Goal: Information Seeking & Learning: Learn about a topic

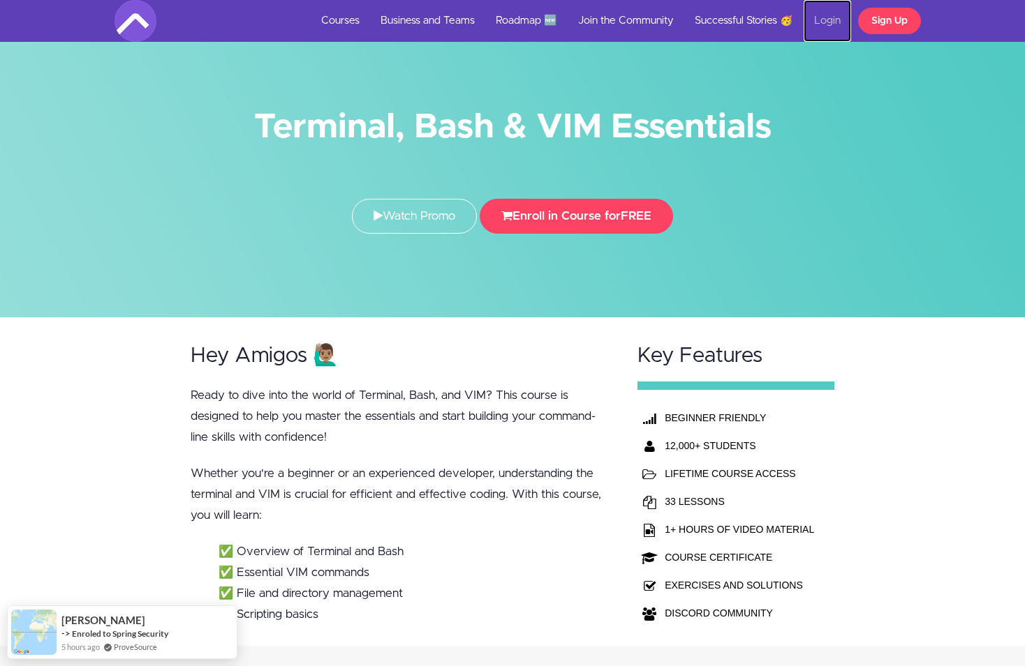
click at [825, 19] on link "Login" at bounding box center [826, 21] width 47 height 42
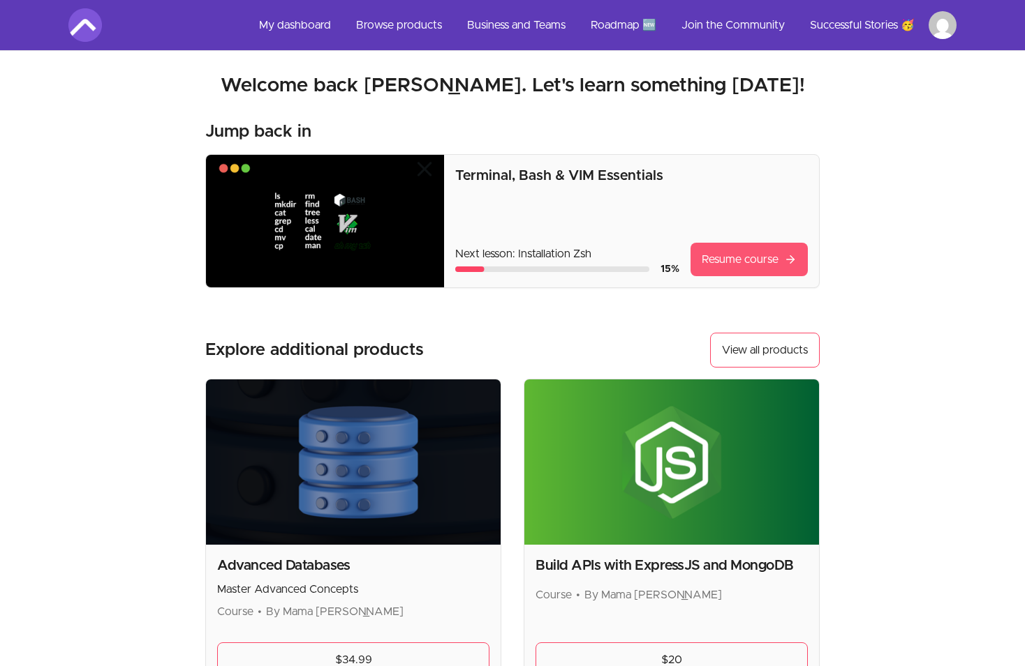
click at [729, 255] on link "Resume course" at bounding box center [748, 259] width 117 height 33
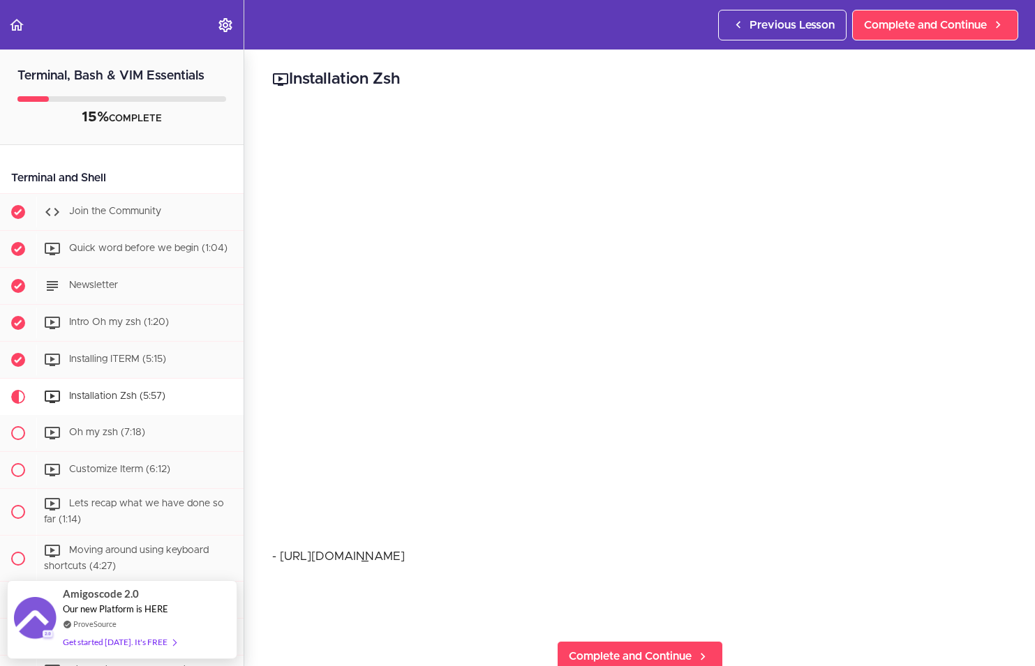
scroll to position [209, 0]
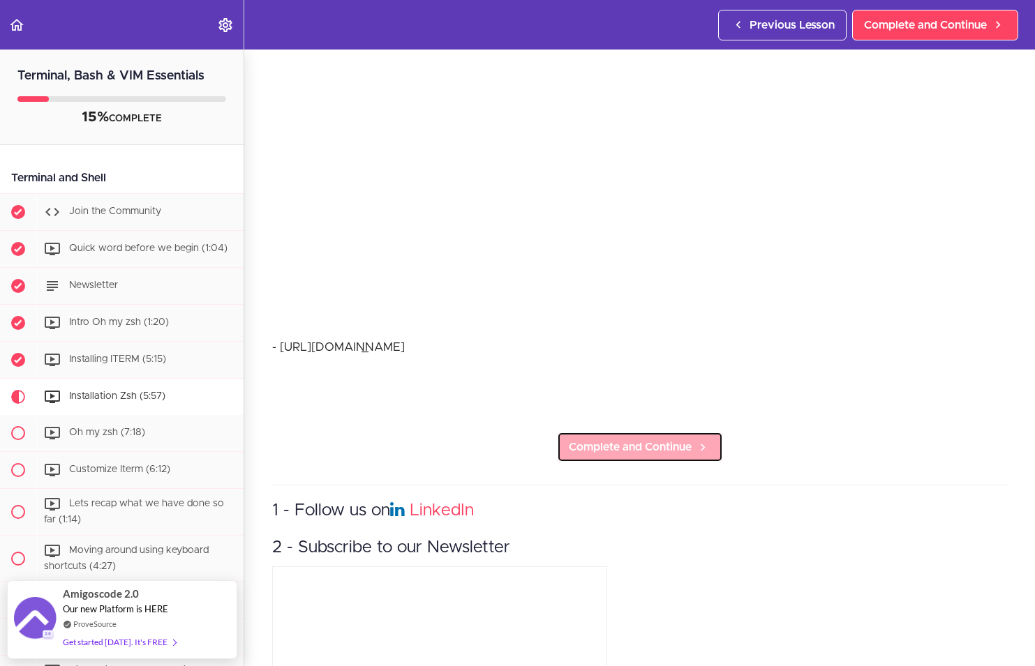
click at [600, 444] on span "Complete and Continue" at bounding box center [630, 447] width 123 height 17
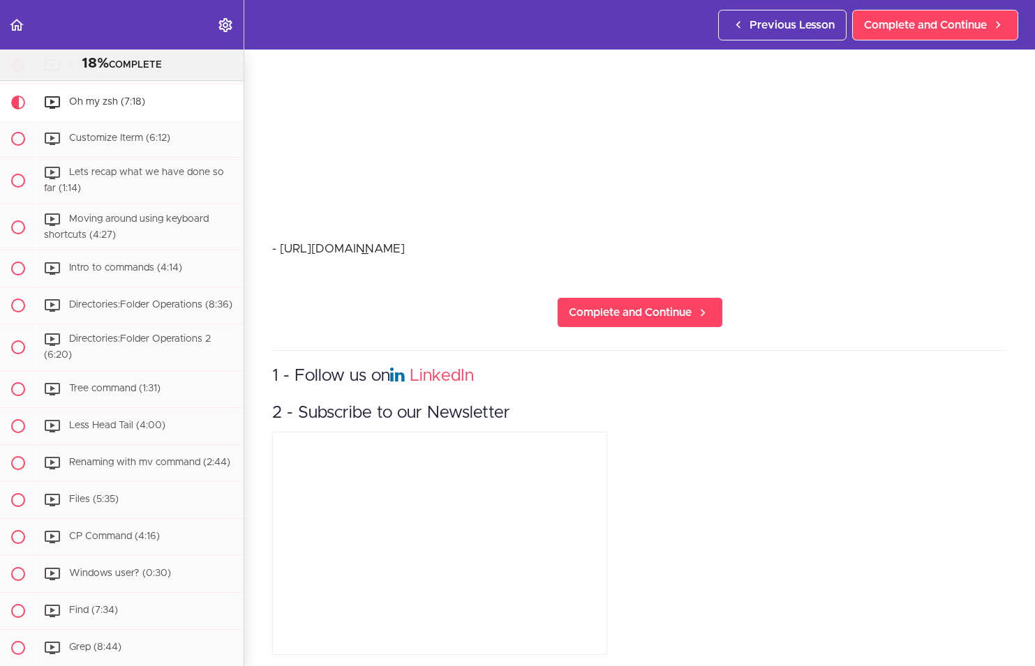
scroll to position [320, 0]
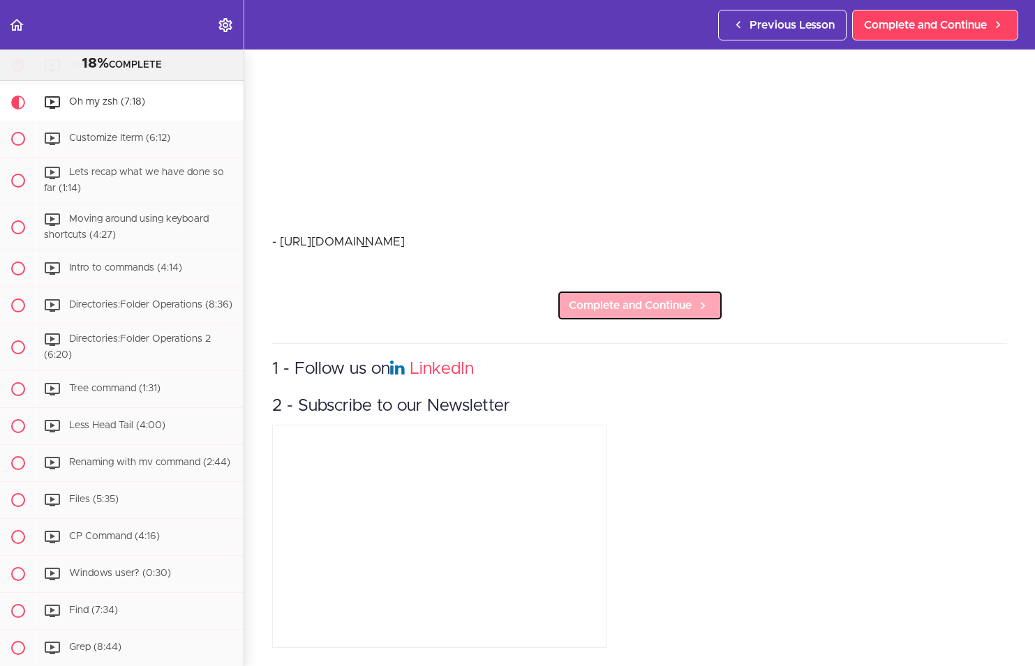
click at [641, 297] on span "Complete and Continue" at bounding box center [630, 305] width 123 height 17
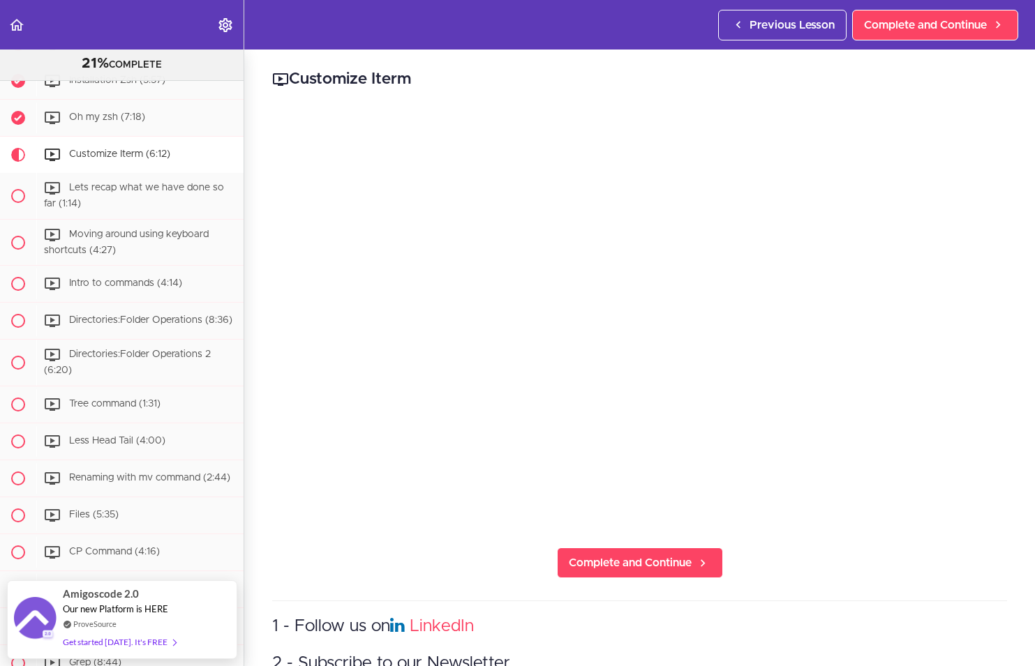
scroll to position [264, 0]
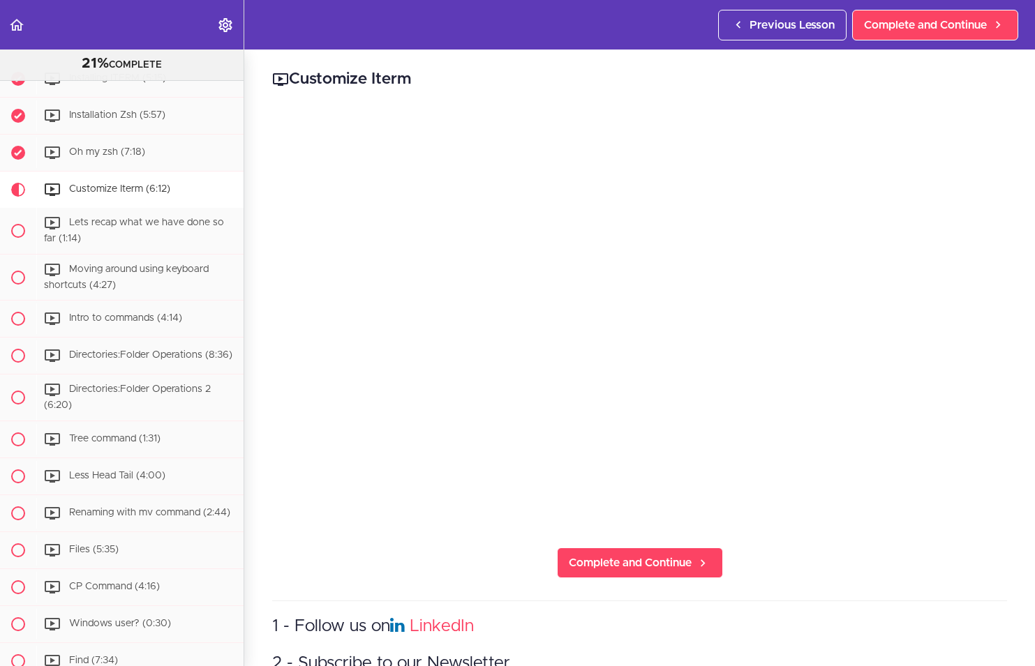
click at [663, 537] on div "Customize Iterm Complete and Continue 1 - Follow us on LinkedIn 2 - Subscribe t…" at bounding box center [639, 358] width 791 height 617
click at [662, 548] on link "Complete and Continue" at bounding box center [640, 563] width 166 height 31
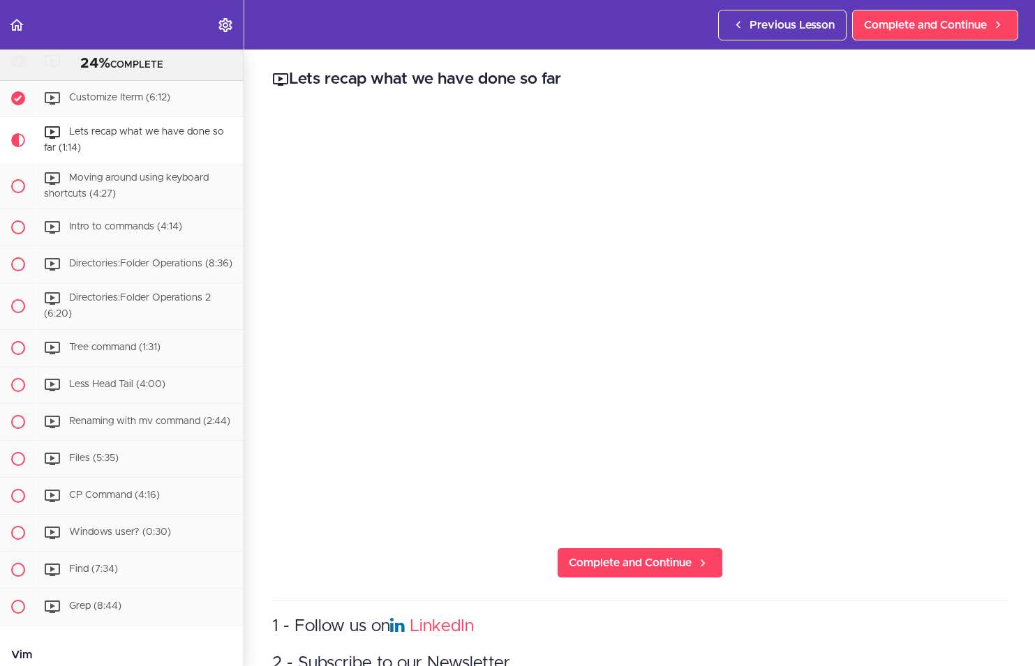
scroll to position [371, 0]
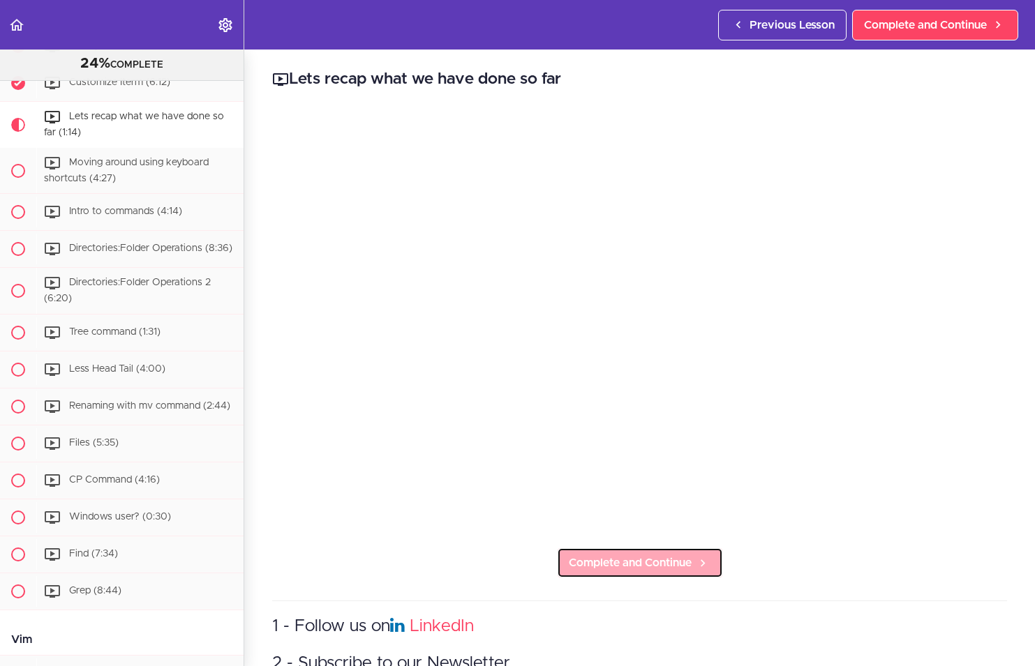
click at [648, 558] on span "Complete and Continue" at bounding box center [630, 563] width 123 height 17
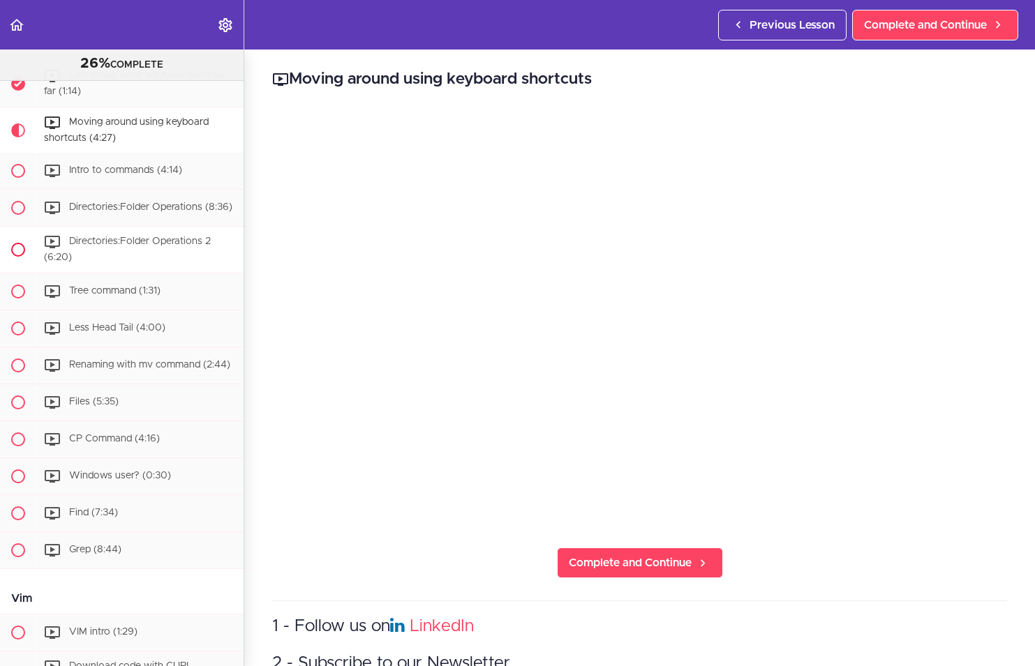
scroll to position [417, 0]
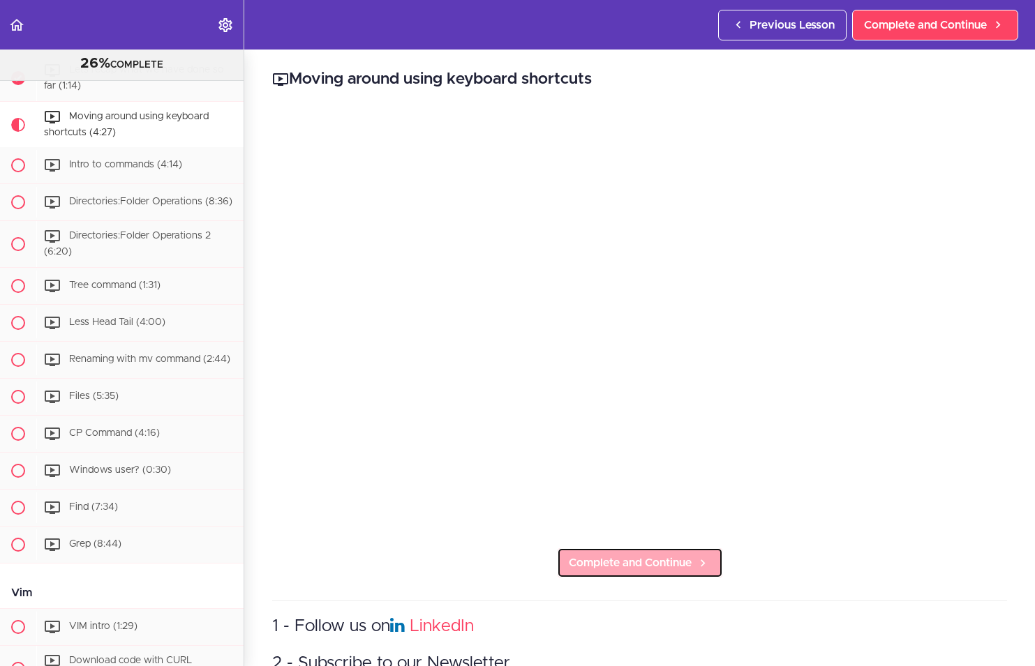
click at [612, 558] on span "Complete and Continue" at bounding box center [630, 563] width 123 height 17
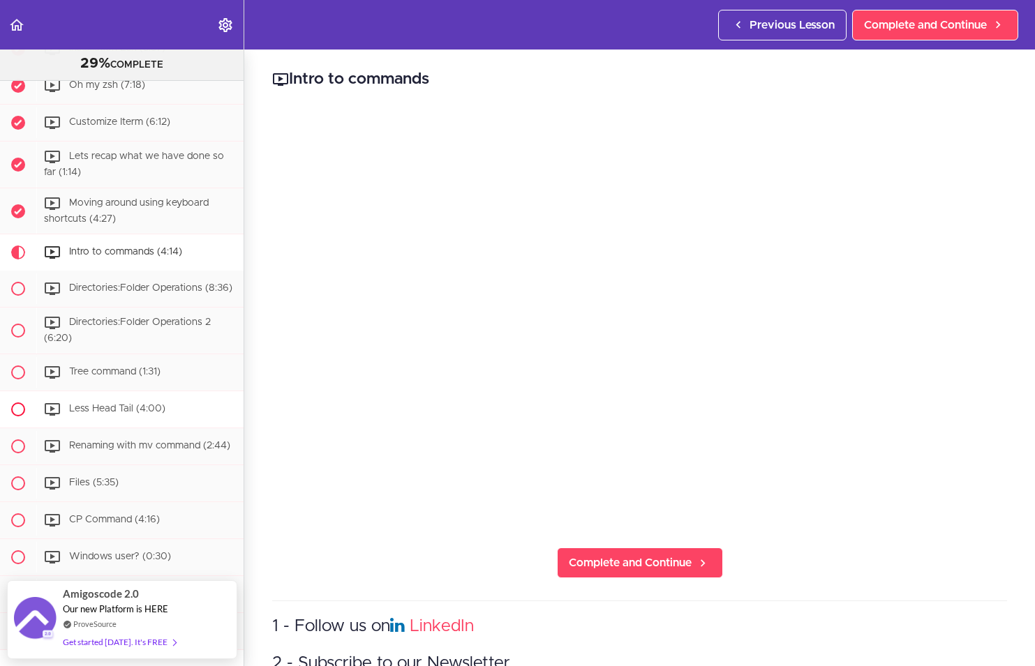
scroll to position [349, 0]
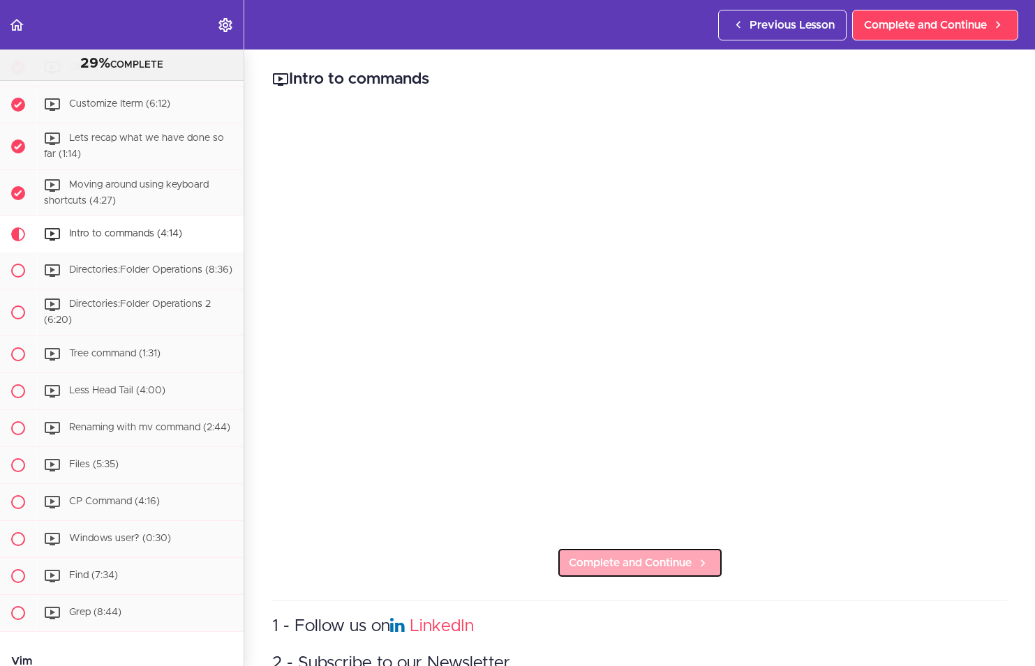
click at [680, 556] on span "Complete and Continue" at bounding box center [630, 563] width 123 height 17
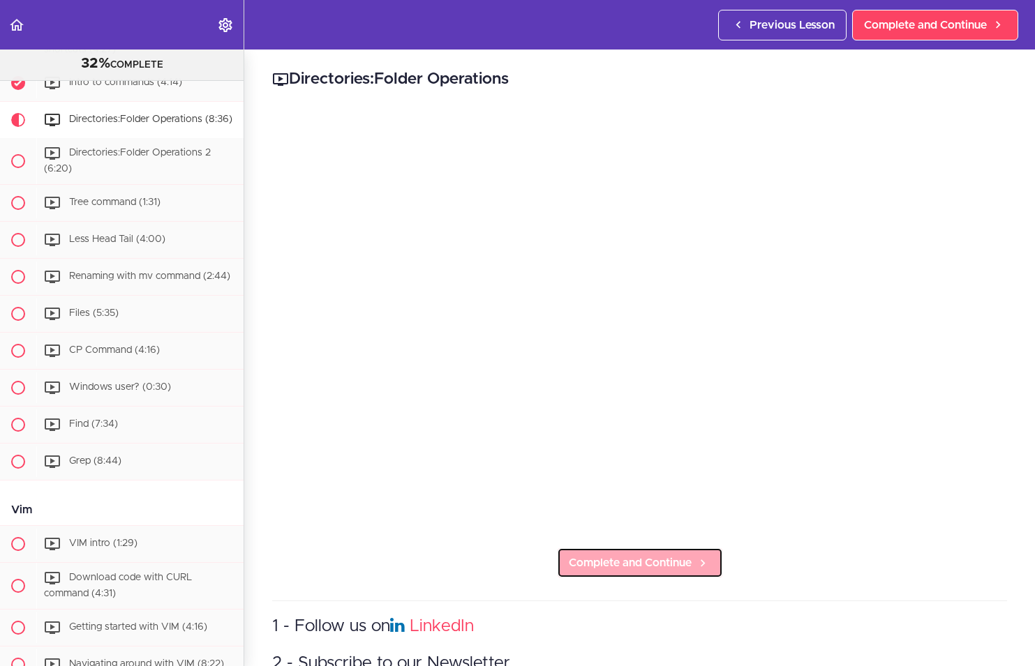
click at [679, 567] on link "Complete and Continue" at bounding box center [640, 563] width 166 height 31
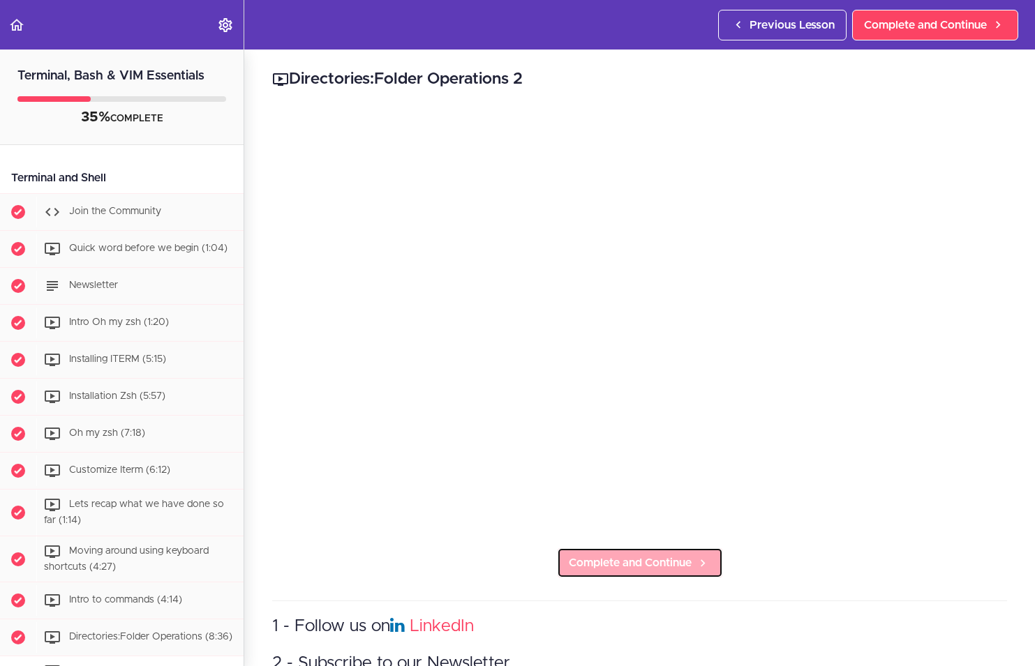
click at [645, 548] on link "Complete and Continue" at bounding box center [640, 563] width 166 height 31
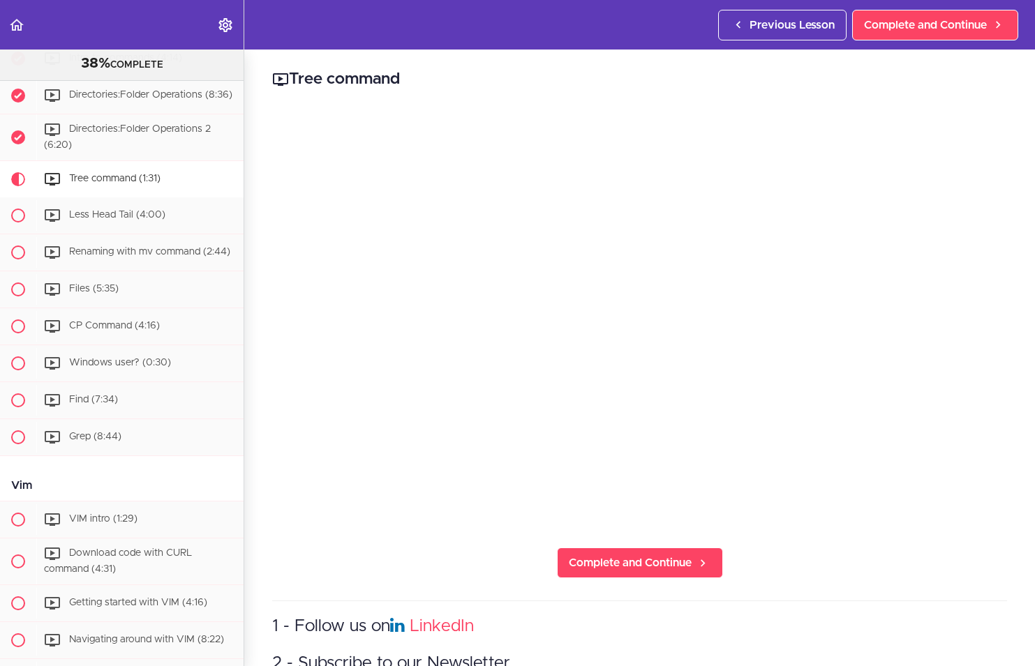
scroll to position [611, 0]
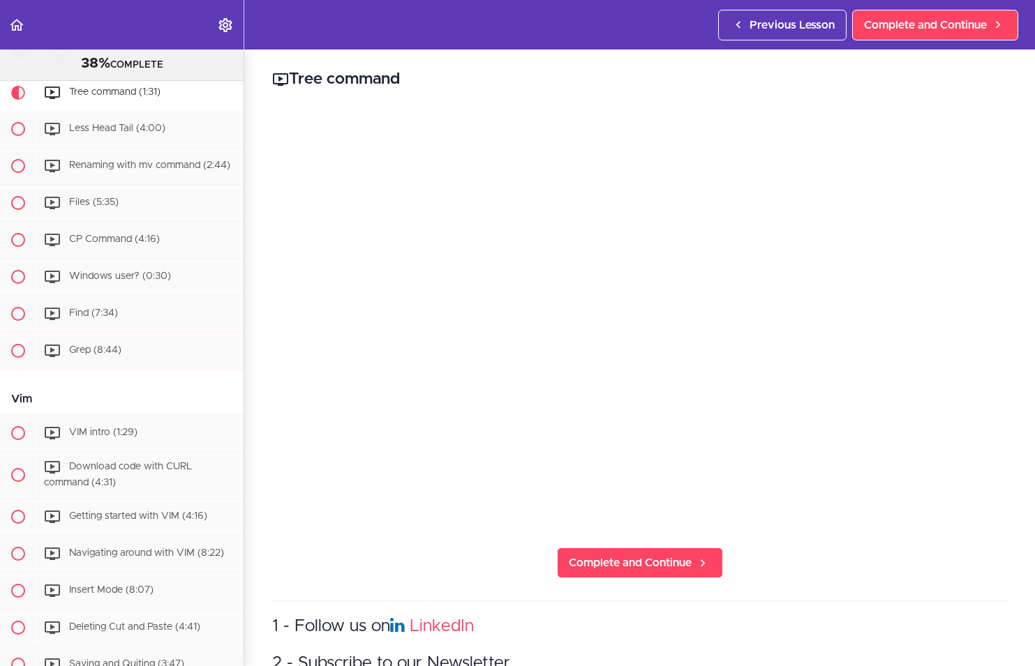
click at [830, 569] on div "Tree command Complete and Continue 1 - Follow us on LinkedIn 2 - Subscribe to o…" at bounding box center [639, 358] width 791 height 617
